Goal: Task Accomplishment & Management: Complete application form

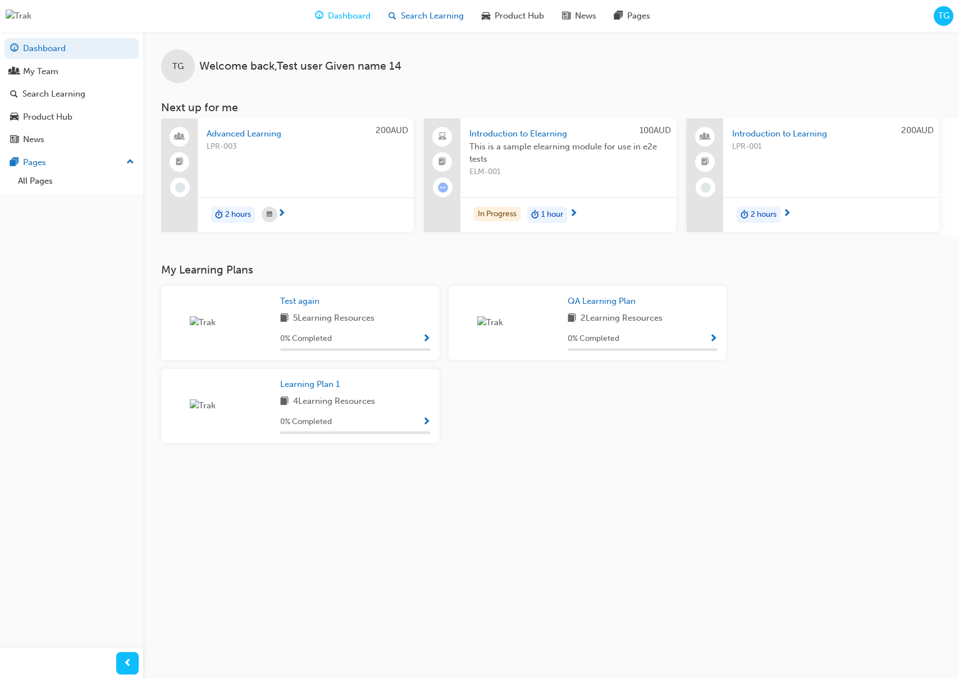
click at [425, 17] on span "Search Learning" at bounding box center [432, 16] width 63 height 13
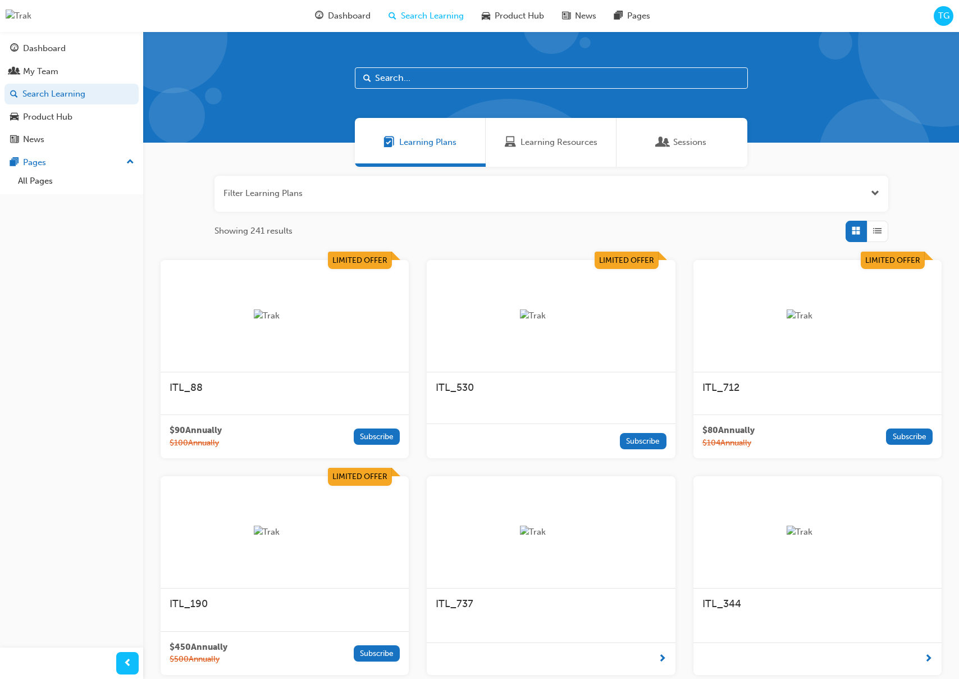
click at [671, 140] on div "Sessions" at bounding box center [681, 142] width 49 height 13
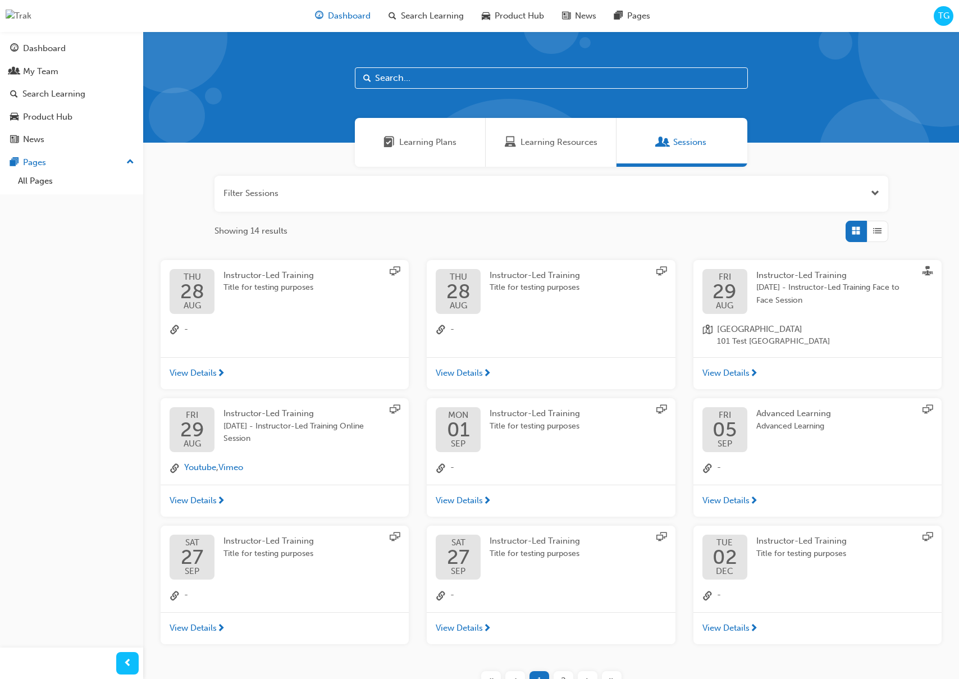
click at [325, 11] on div "Dashboard" at bounding box center [343, 15] width 74 height 23
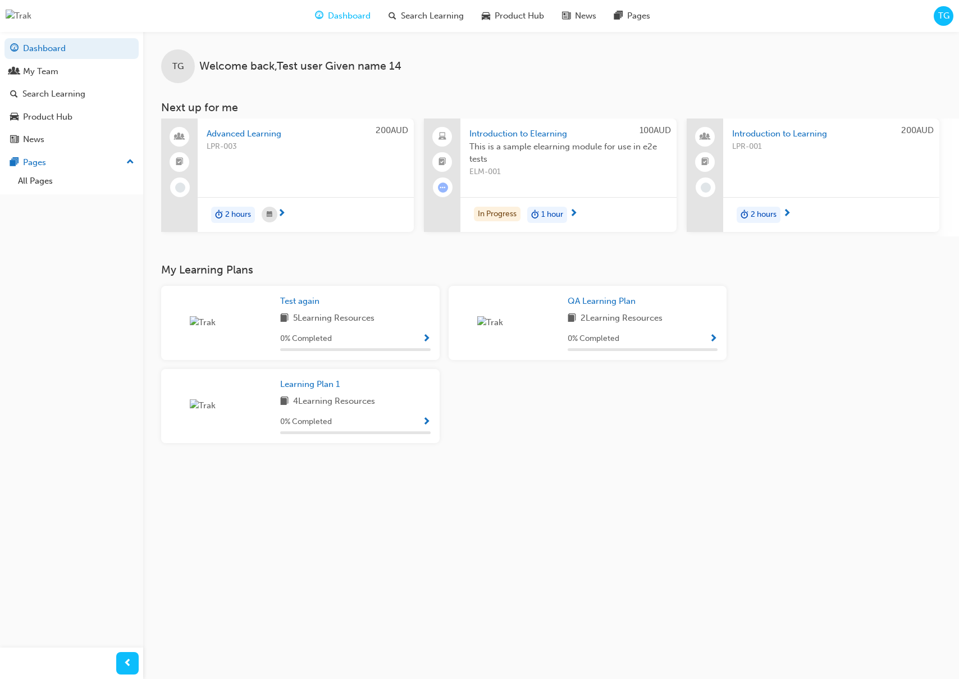
click at [347, 152] on span "LPR-003" at bounding box center [306, 146] width 198 height 13
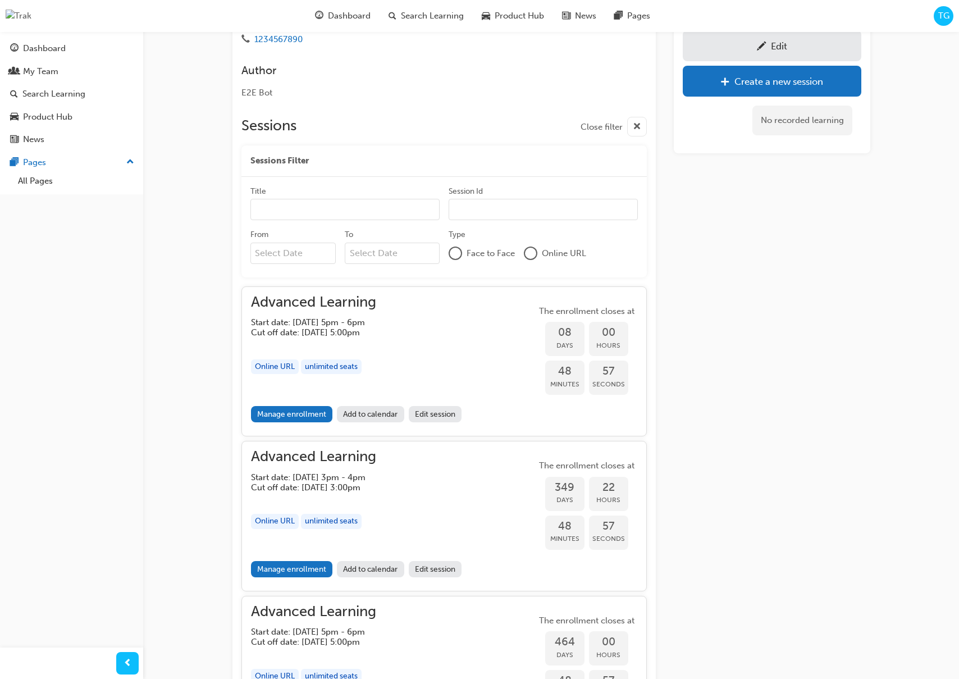
scroll to position [281, 0]
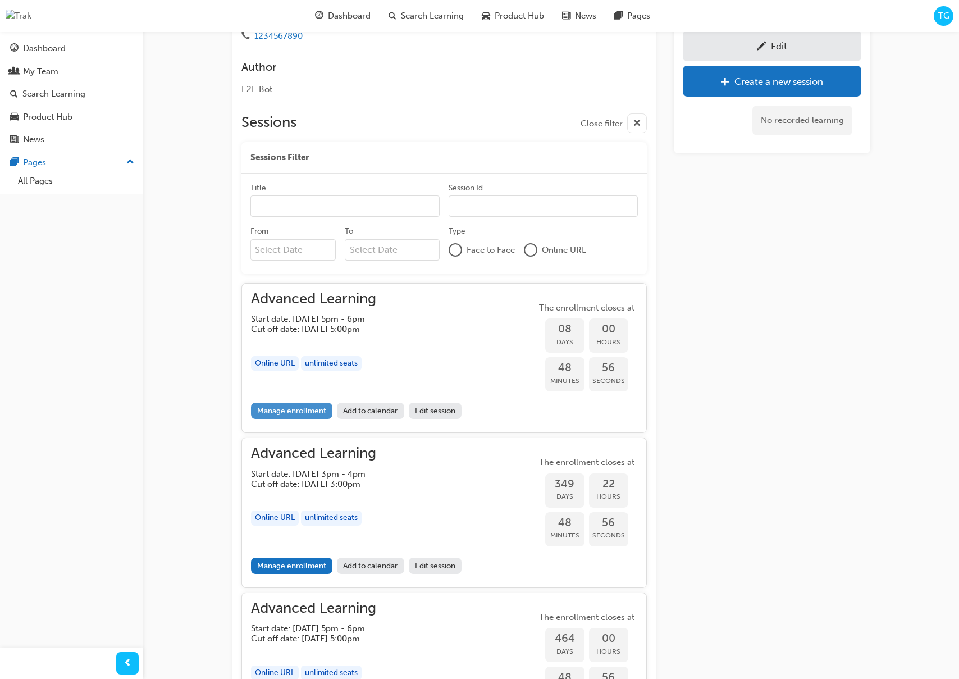
click at [300, 408] on link "Manage enrollment" at bounding box center [292, 411] width 82 height 16
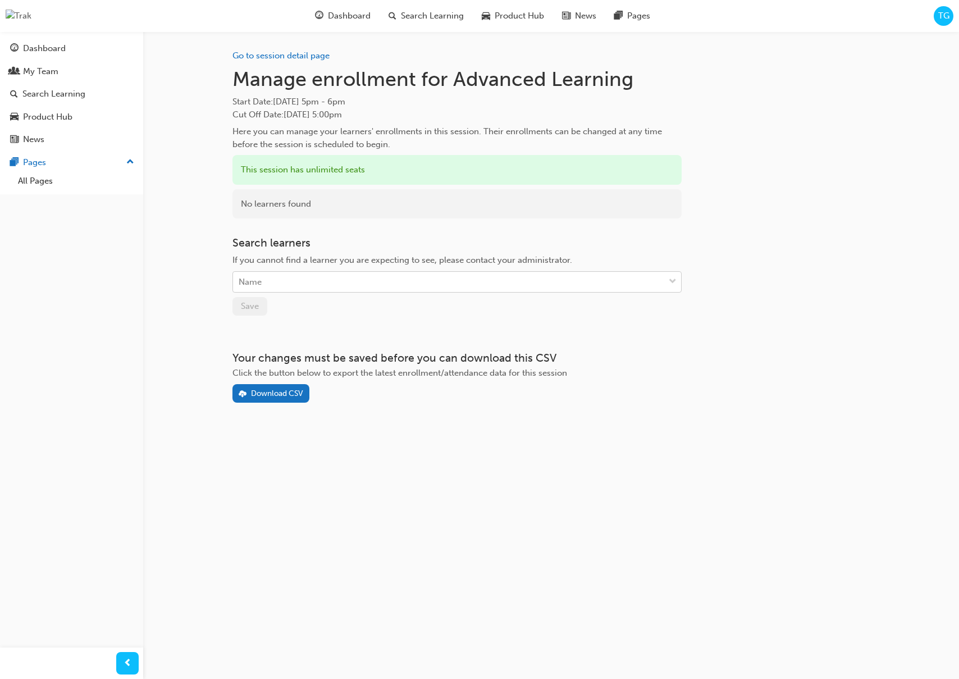
click at [455, 277] on div "Name" at bounding box center [448, 282] width 431 height 20
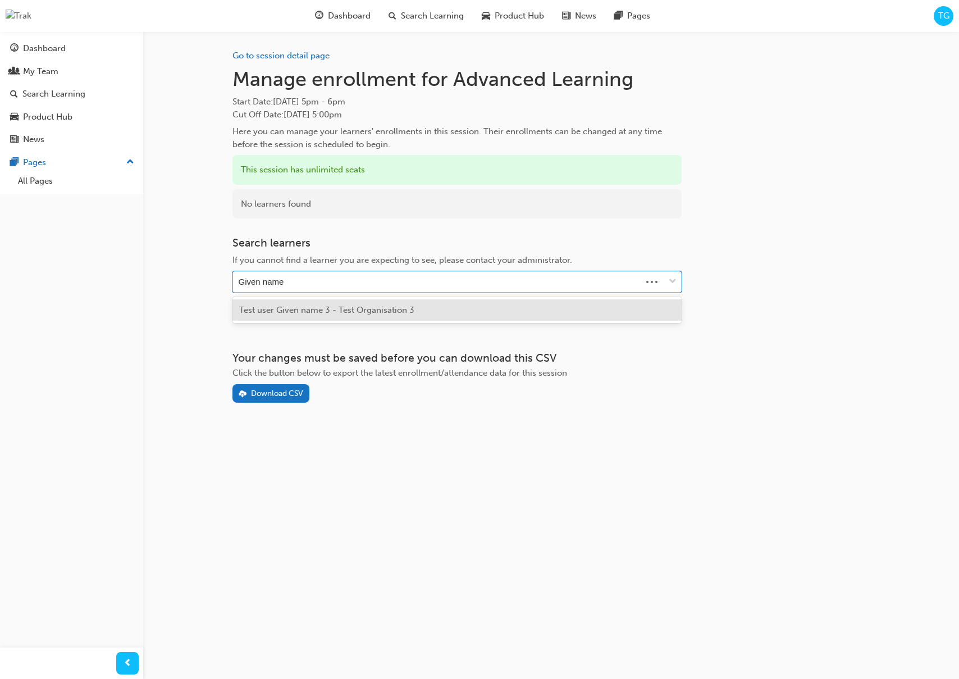
type input "Given name 3"
click at [426, 304] on div "Test user Given name 3 - Test Organisation 3" at bounding box center [456, 310] width 449 height 22
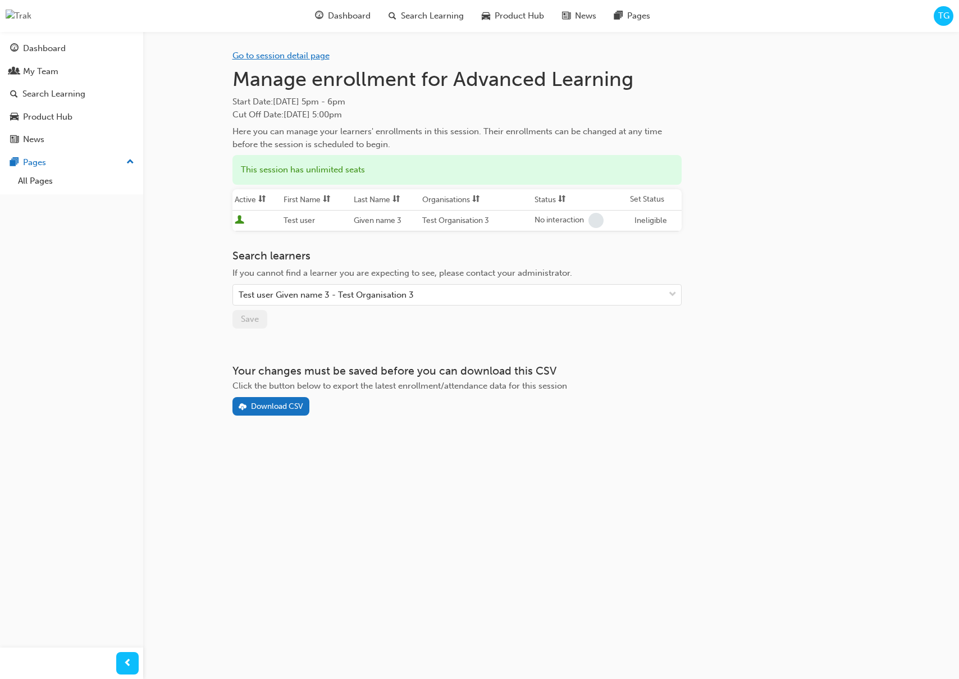
click at [309, 52] on link "Go to session detail page" at bounding box center [280, 56] width 97 height 10
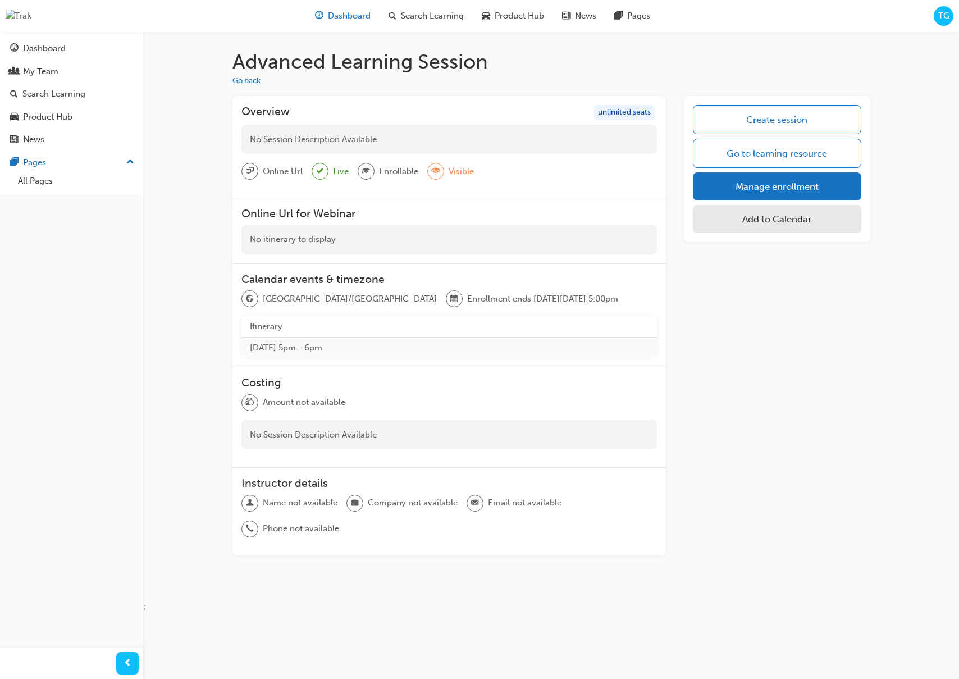
click at [356, 18] on span "Dashboard" at bounding box center [349, 16] width 43 height 13
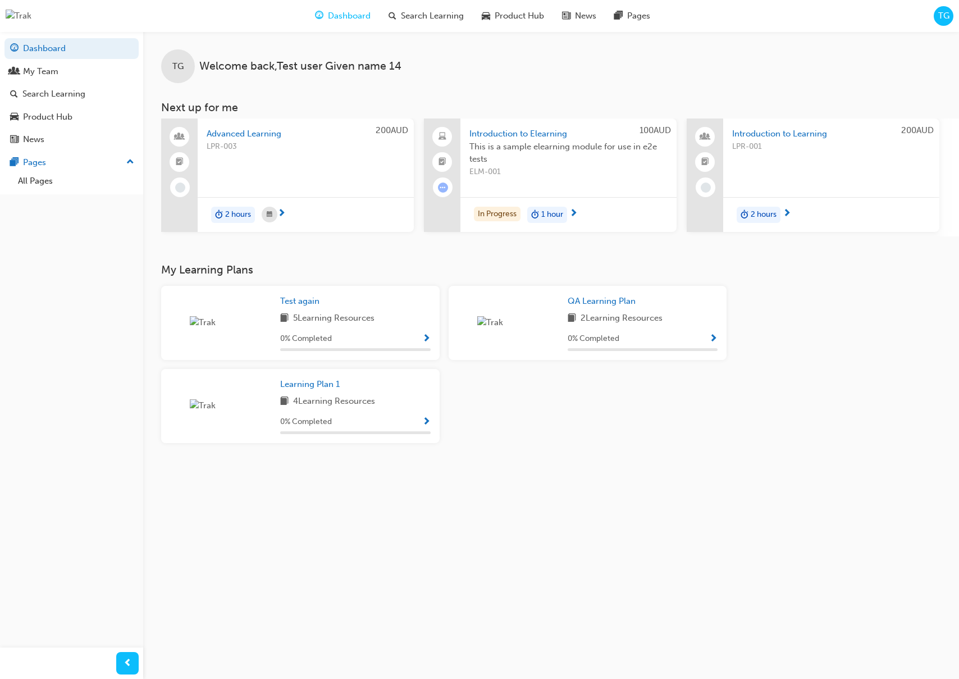
click at [943, 21] on span "TG" at bounding box center [943, 16] width 11 height 13
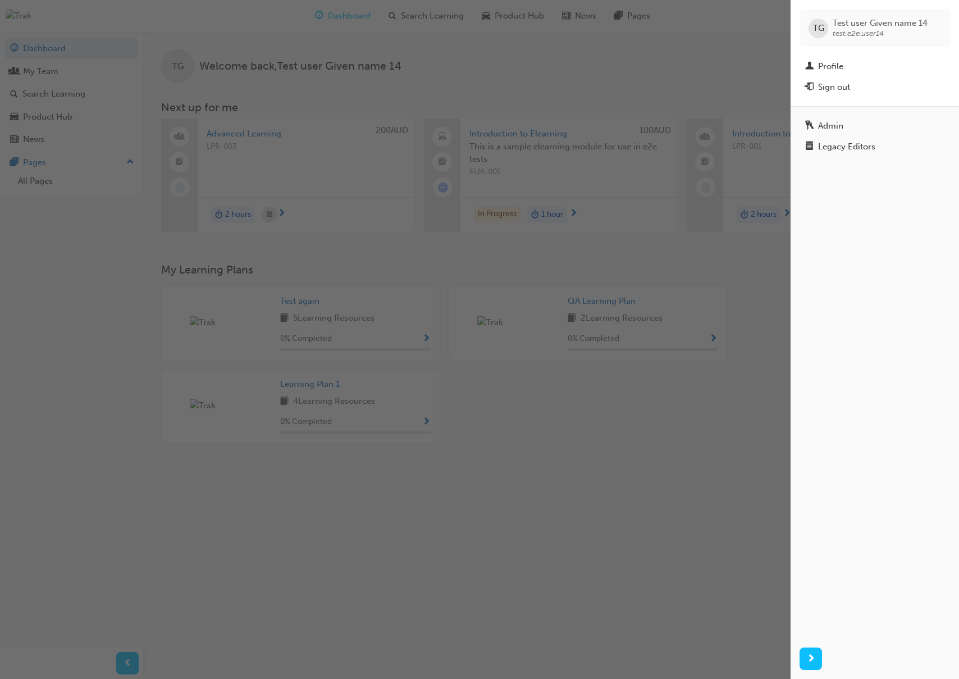
click at [870, 82] on div "Sign out" at bounding box center [874, 87] width 139 height 14
